Goal: Check status: Check status

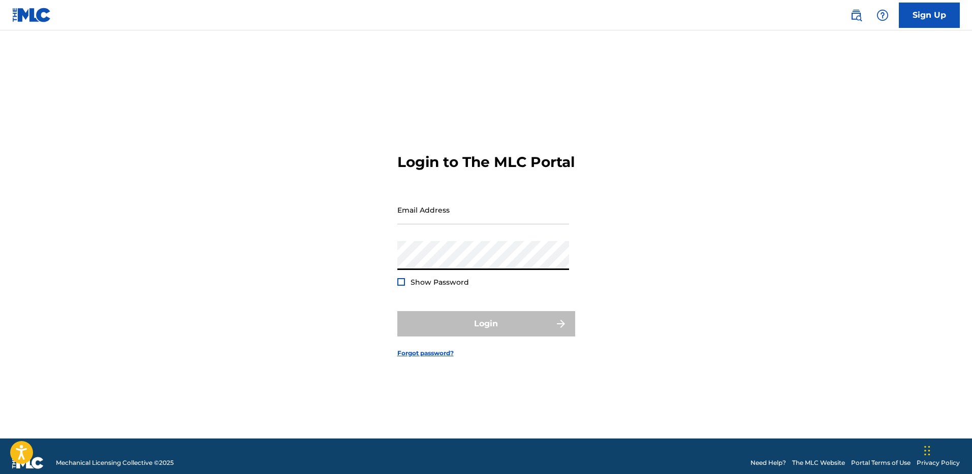
type input "[EMAIL_ADDRESS][DOMAIN_NAME]"
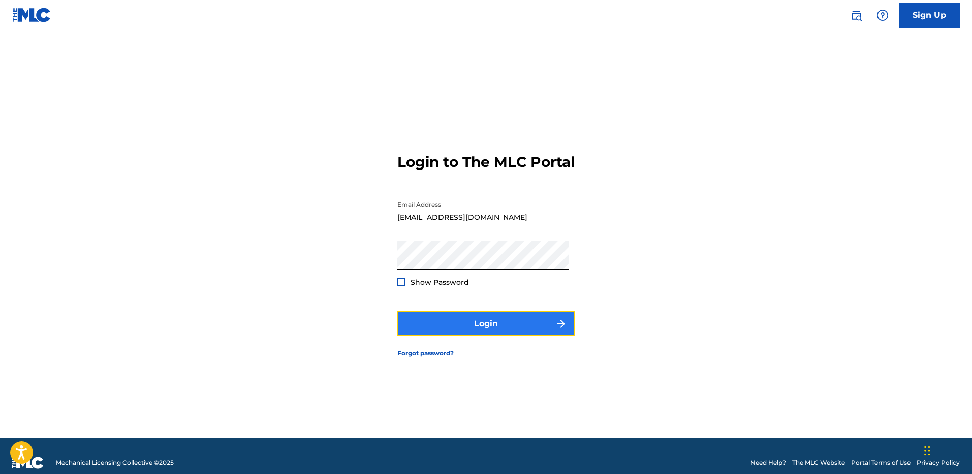
click at [471, 335] on button "Login" at bounding box center [486, 323] width 178 height 25
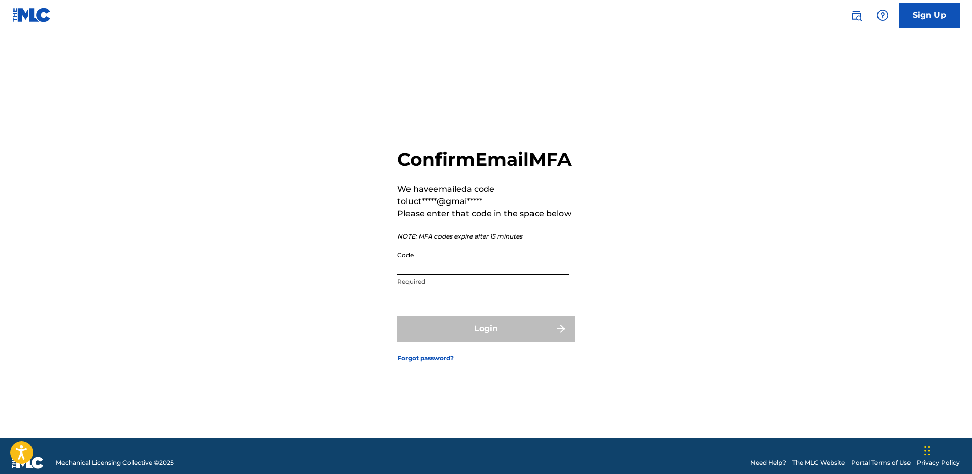
paste input "472062"
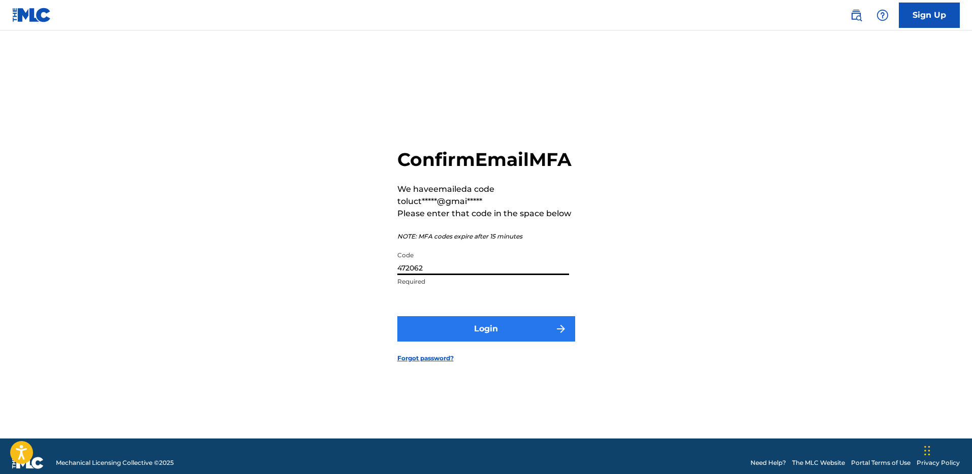
type input "472062"
click at [479, 341] on button "Login" at bounding box center [486, 328] width 178 height 25
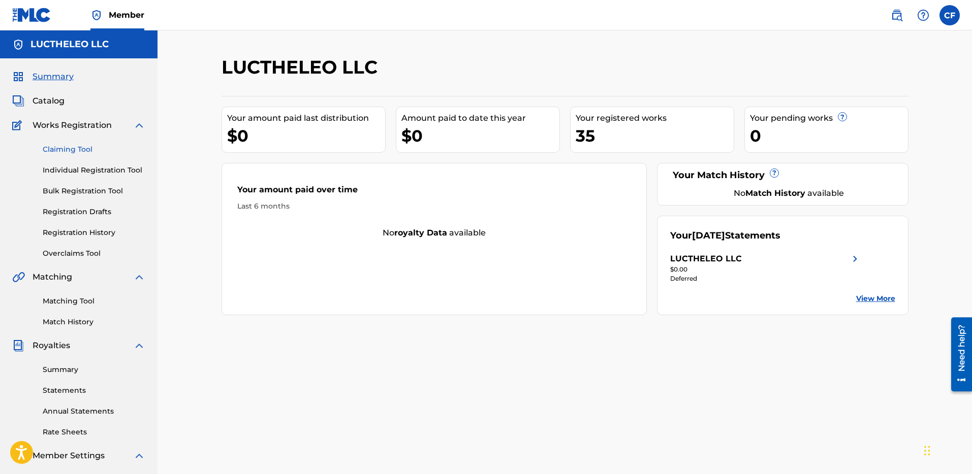
click at [81, 144] on link "Claiming Tool" at bounding box center [94, 149] width 103 height 11
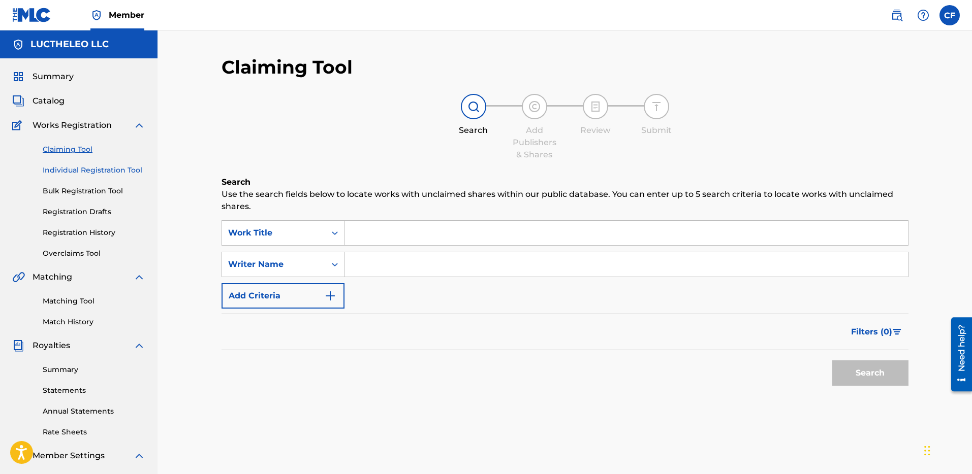
click at [86, 171] on link "Individual Registration Tool" at bounding box center [94, 170] width 103 height 11
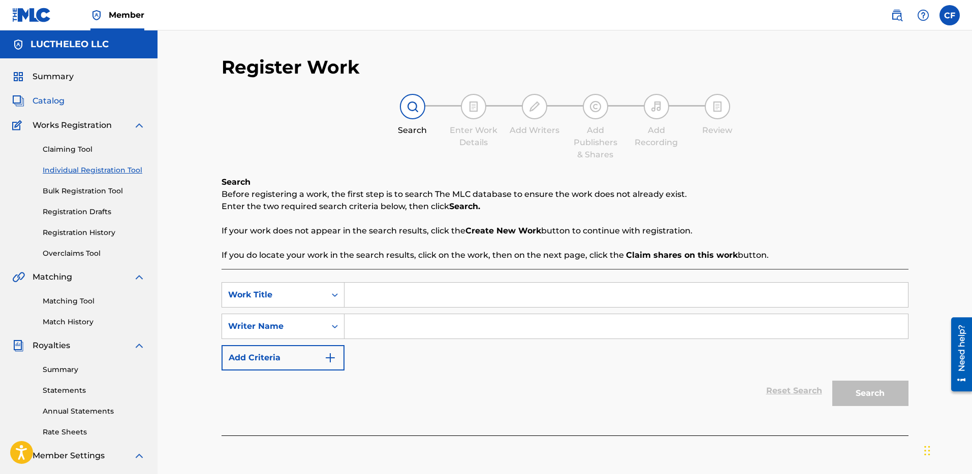
click at [47, 106] on span "Catalog" at bounding box center [49, 101] width 32 height 12
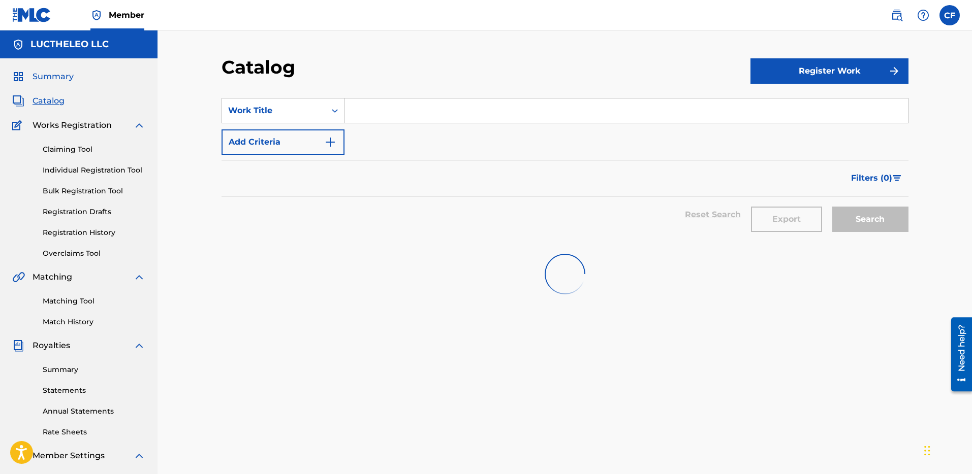
click at [59, 78] on span "Summary" at bounding box center [53, 77] width 41 height 12
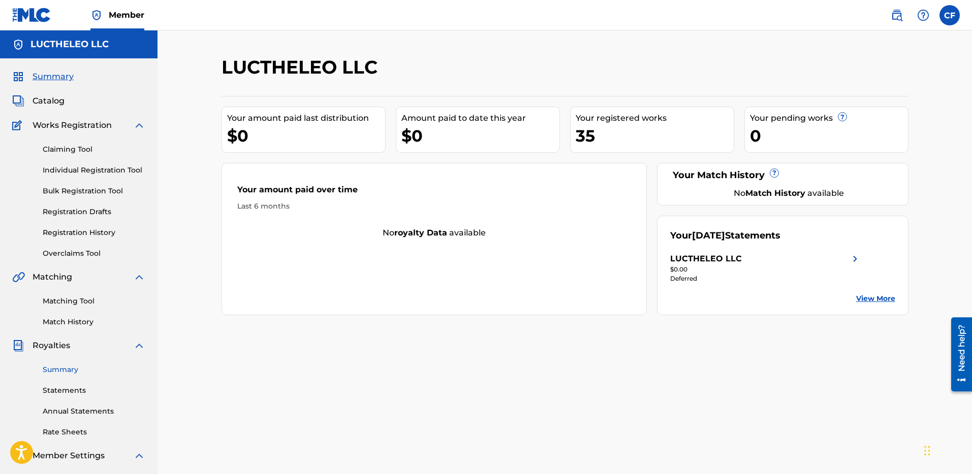
click at [71, 374] on link "Summary" at bounding box center [94, 370] width 103 height 11
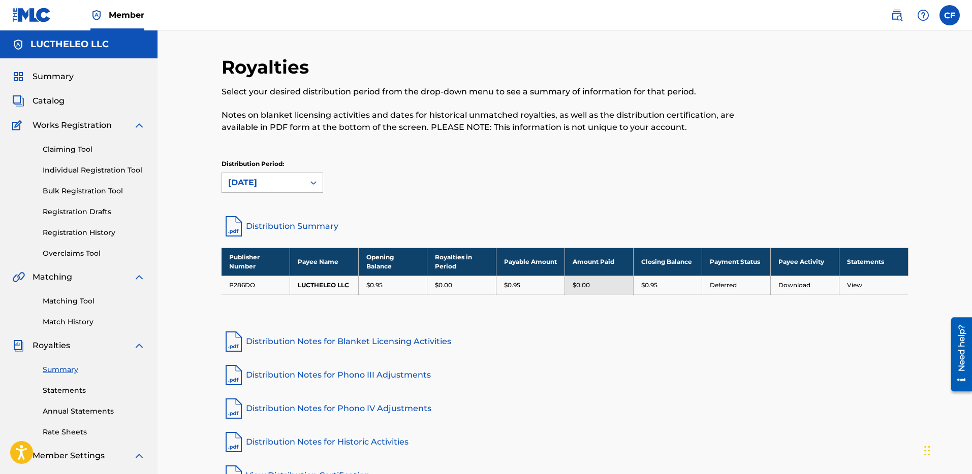
click at [292, 183] on div "[DATE]" at bounding box center [263, 183] width 70 height 12
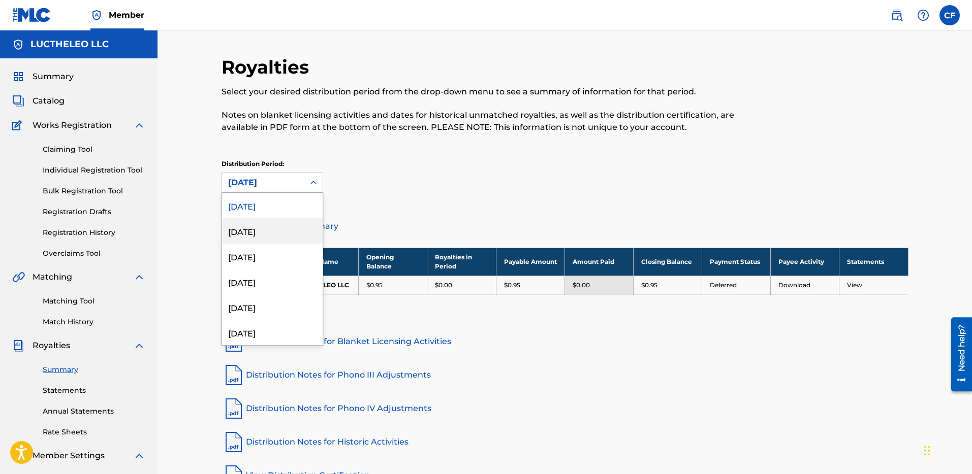
click at [261, 236] on div "[DATE]" at bounding box center [272, 230] width 101 height 25
click at [278, 180] on div "[DATE]" at bounding box center [263, 183] width 70 height 12
click at [258, 304] on div "[DATE]" at bounding box center [272, 307] width 101 height 25
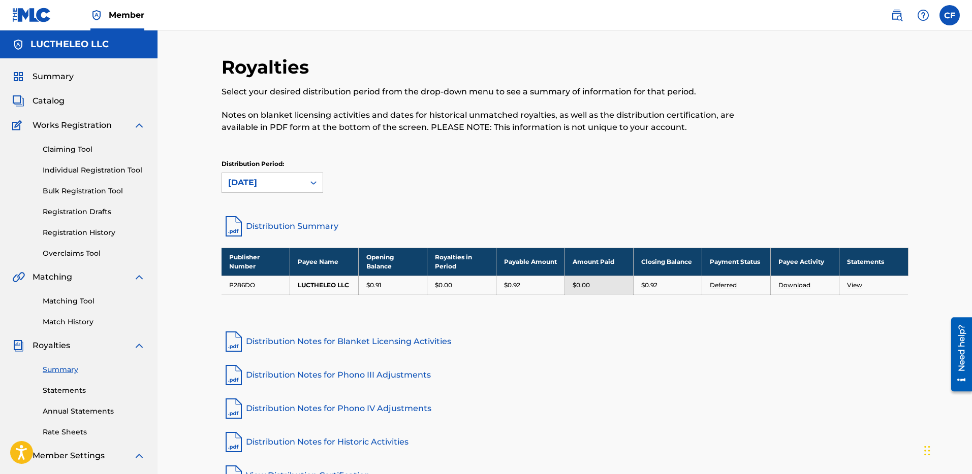
click at [62, 417] on div "Summary Statements Annual Statements Rate Sheets" at bounding box center [78, 395] width 133 height 86
click at [55, 414] on link "Annual Statements" at bounding box center [94, 411] width 103 height 11
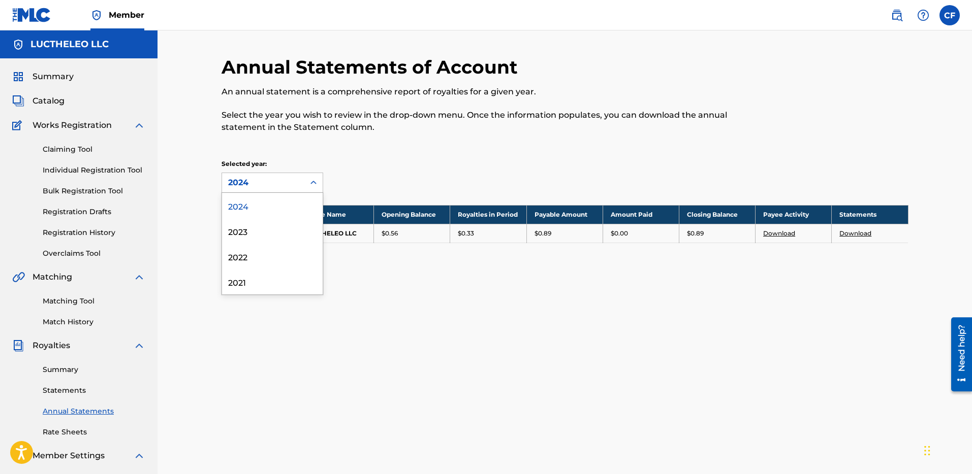
click at [293, 184] on div "2024" at bounding box center [263, 183] width 70 height 12
click at [269, 239] on div "2023" at bounding box center [272, 230] width 101 height 25
click at [288, 182] on div "2023" at bounding box center [263, 183] width 70 height 12
click at [268, 255] on div "2022" at bounding box center [272, 256] width 101 height 25
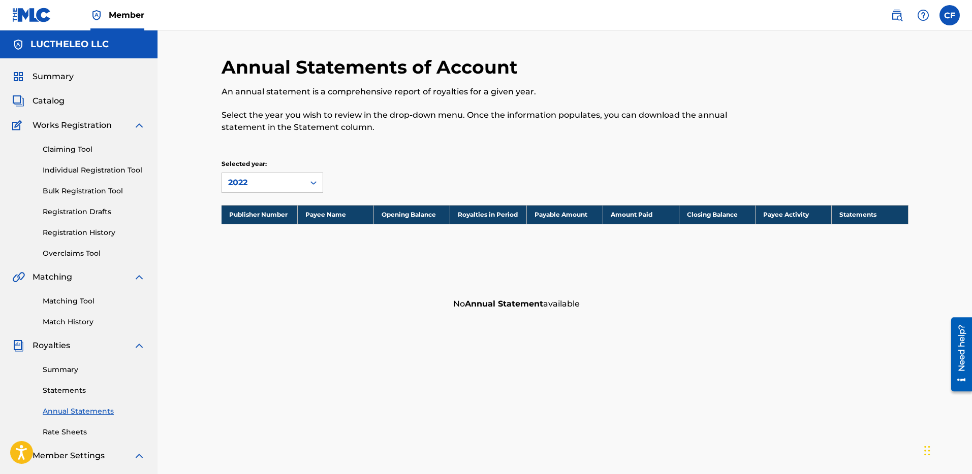
click at [276, 185] on div "2022" at bounding box center [263, 183] width 70 height 12
click at [251, 211] on div "2024" at bounding box center [272, 205] width 101 height 25
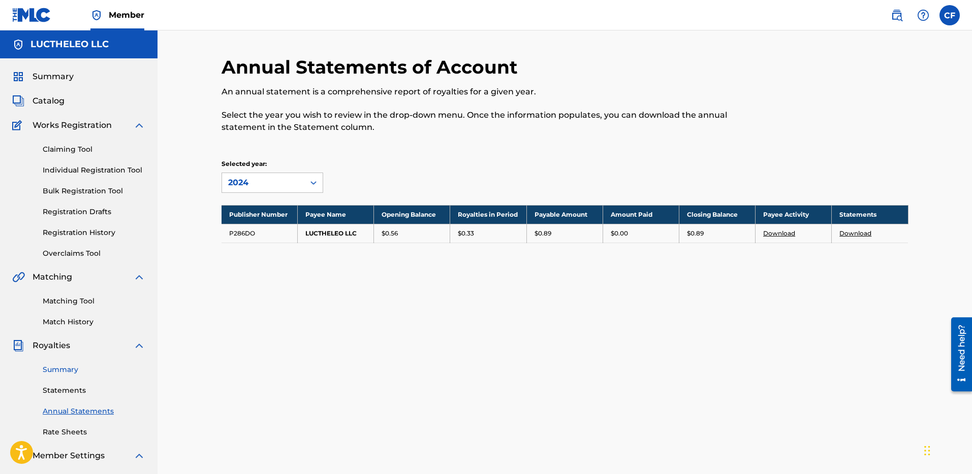
click at [69, 372] on link "Summary" at bounding box center [94, 370] width 103 height 11
